Goal: Navigation & Orientation: Find specific page/section

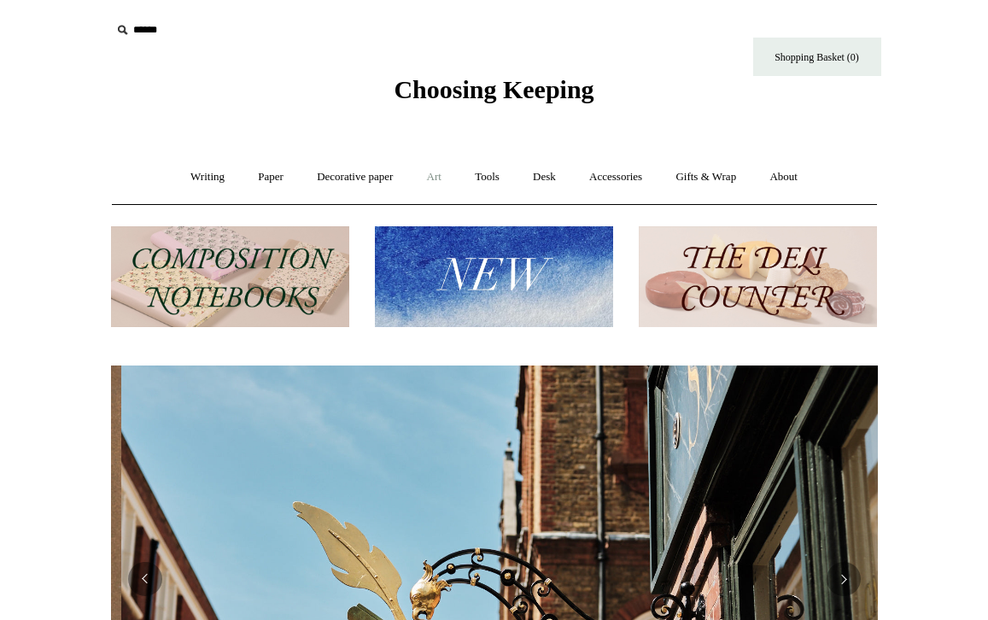
scroll to position [0, 767]
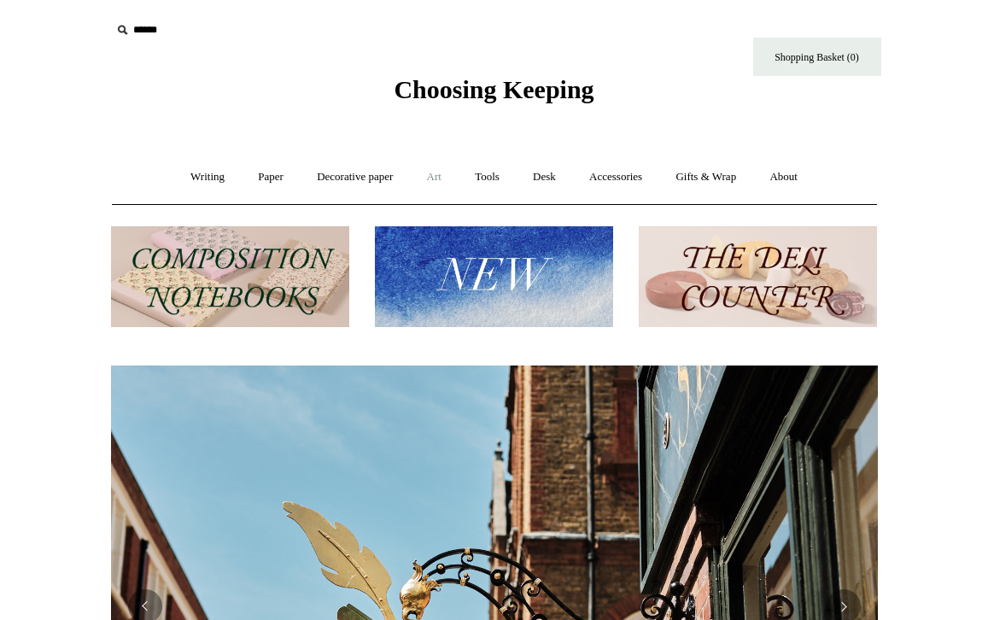
click at [435, 175] on link "Art +" at bounding box center [434, 177] width 45 height 45
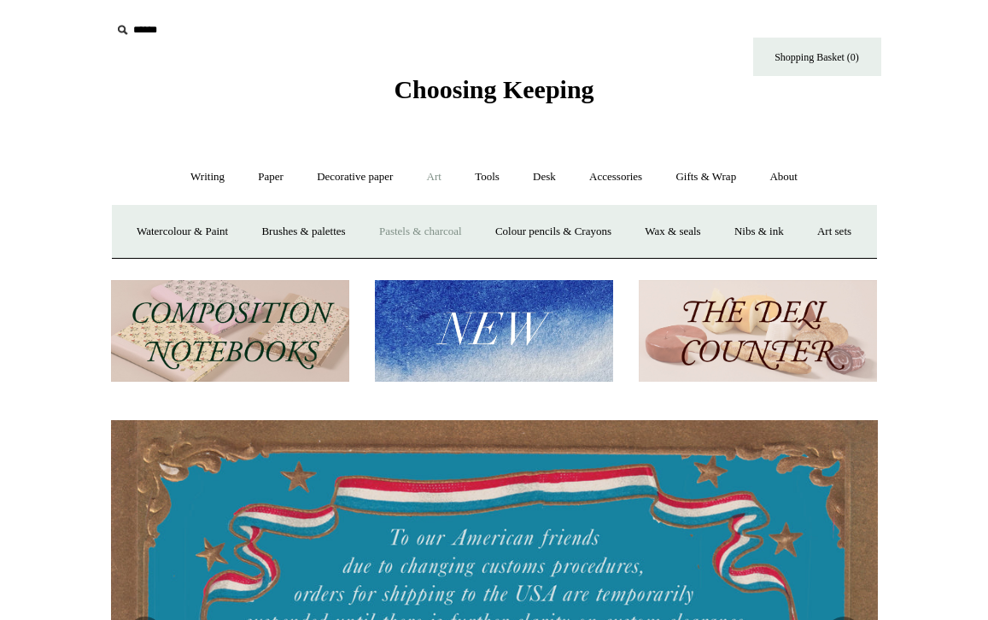
scroll to position [0, 0]
click at [459, 230] on link "Pastels & charcoal" at bounding box center [421, 231] width 114 height 45
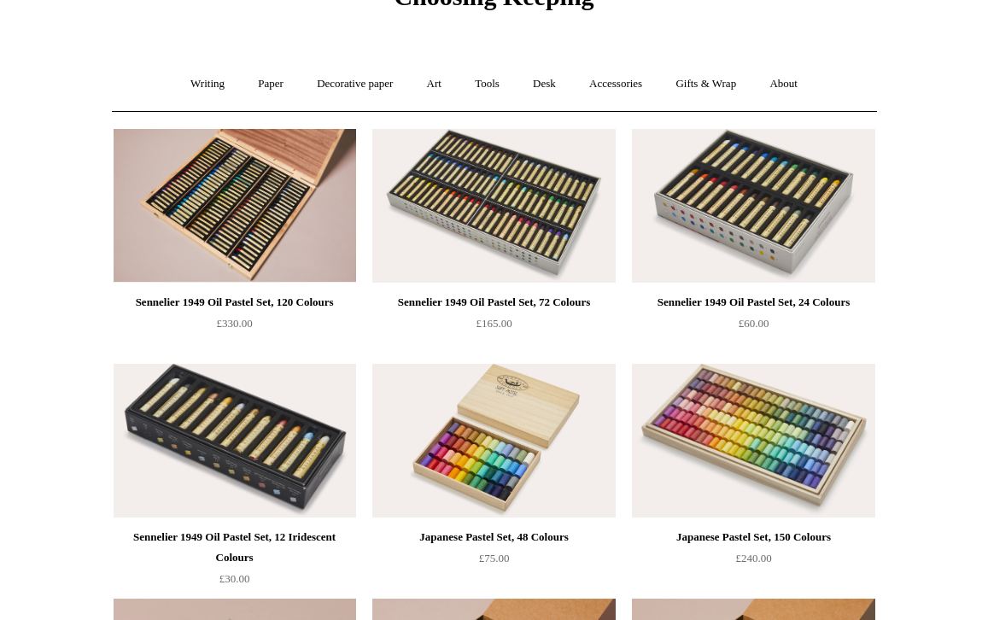
scroll to position [57, 0]
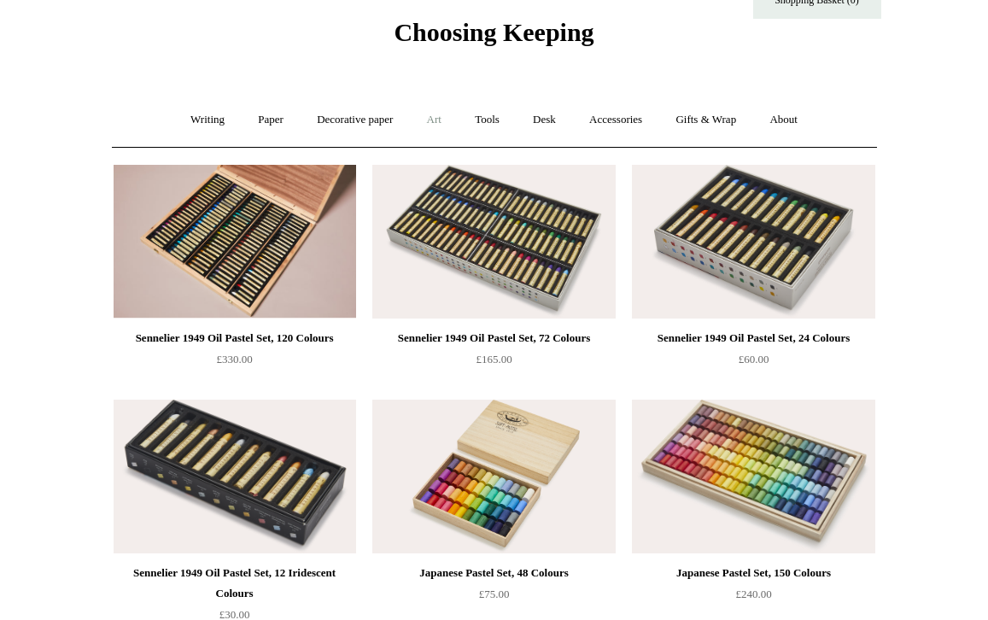
click at [435, 120] on link "Art +" at bounding box center [434, 119] width 45 height 45
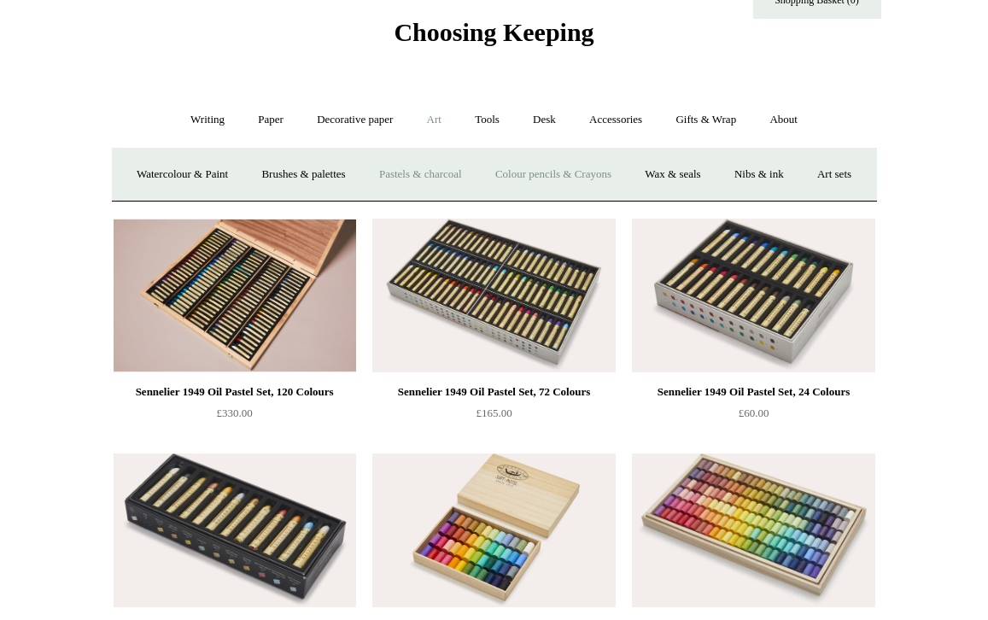
click at [627, 172] on link "Colour pencils & Crayons" at bounding box center [553, 174] width 147 height 45
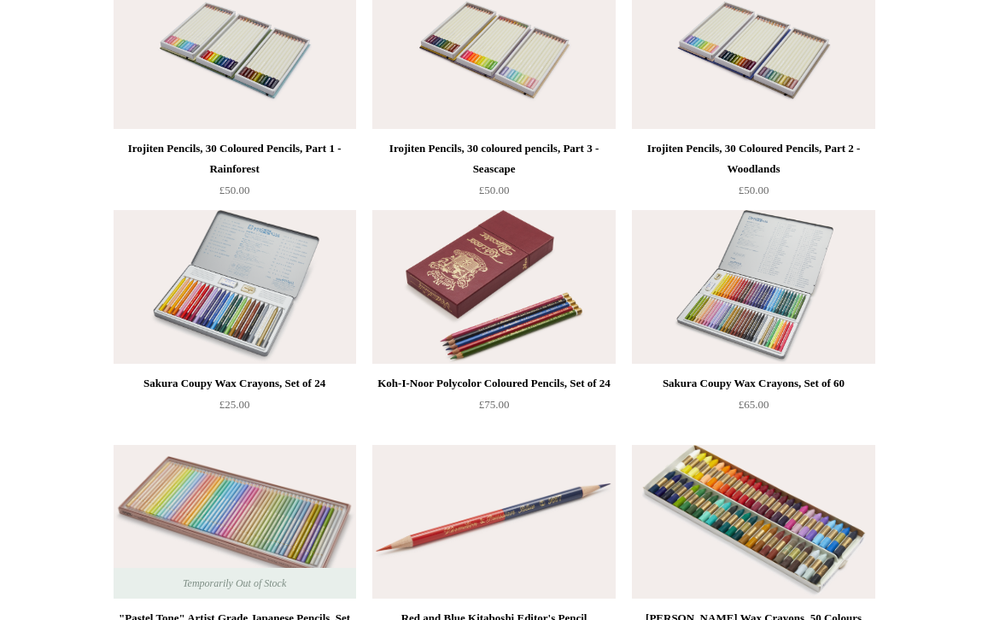
scroll to position [245, 0]
